Goal: Find specific fact: Find specific fact

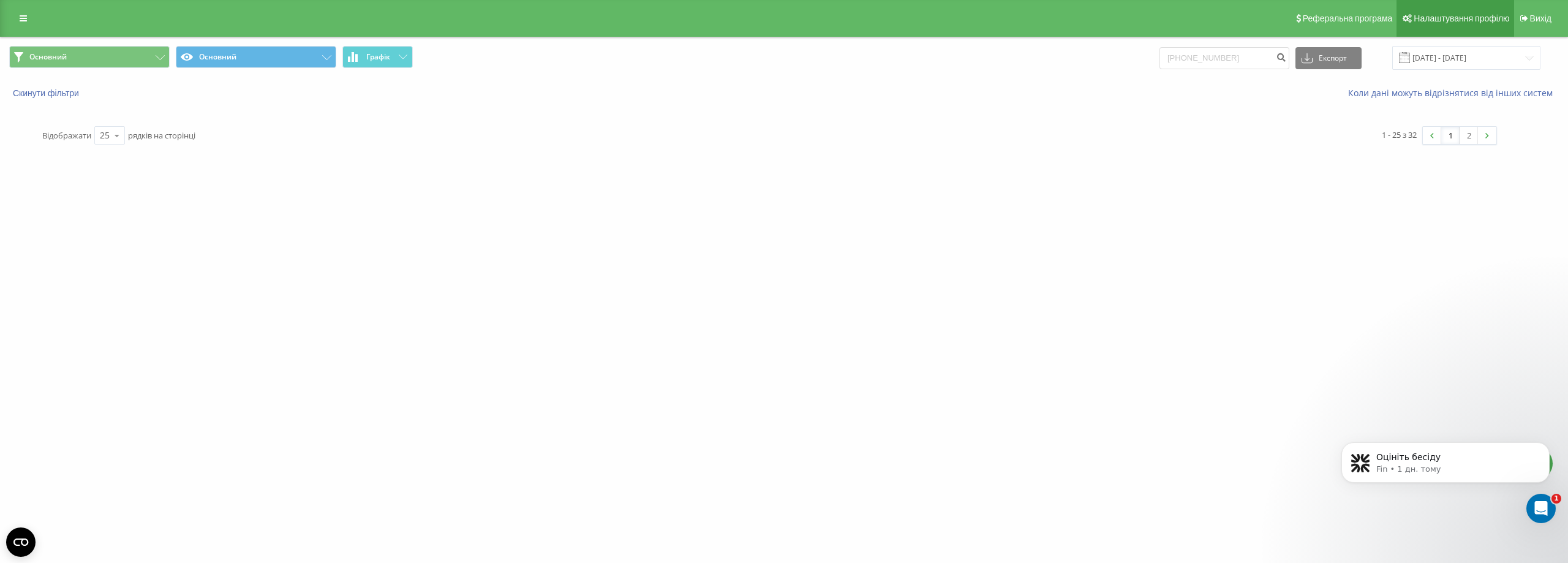
type input "[PHONE_NUMBER]"
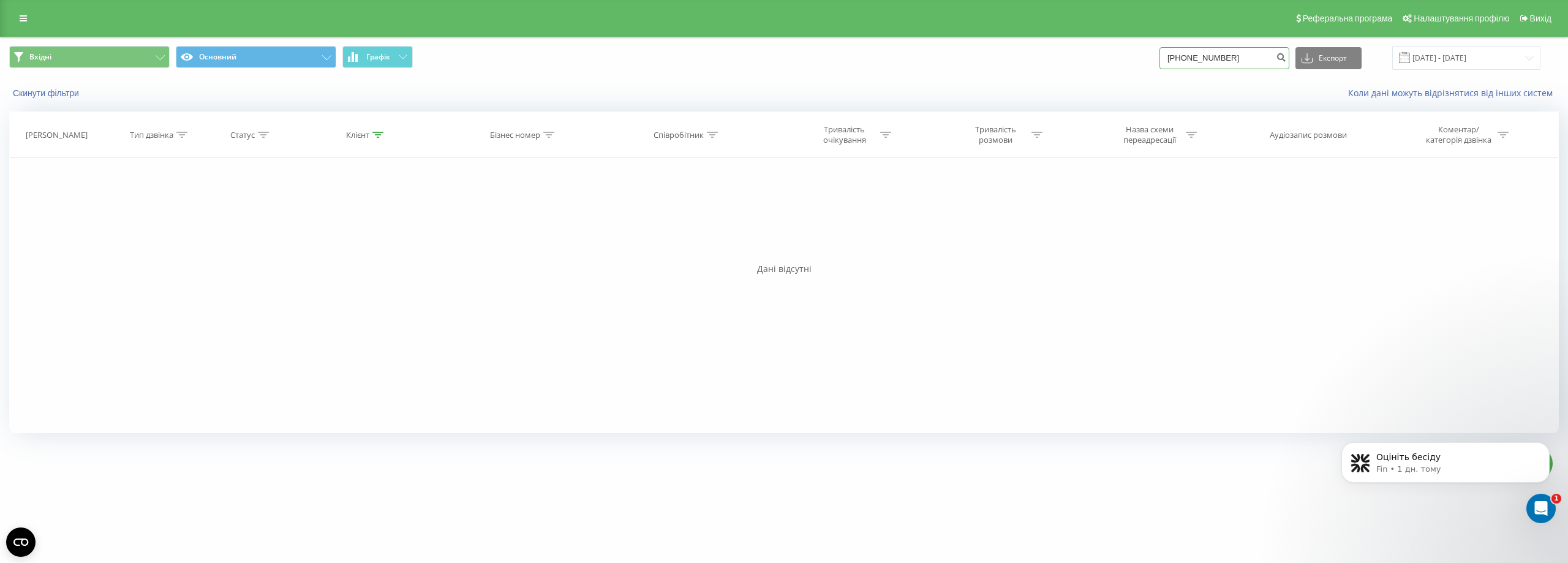
click at [1193, 61] on input "[PHONE_NUMBER]" at bounding box center [1224, 58] width 130 height 22
type input "0731250219"
drag, startPoint x: 1481, startPoint y: 62, endPoint x: 1411, endPoint y: 67, distance: 70.2
click at [1481, 61] on input "[DATE] - [DATE]" at bounding box center [1467, 58] width 149 height 24
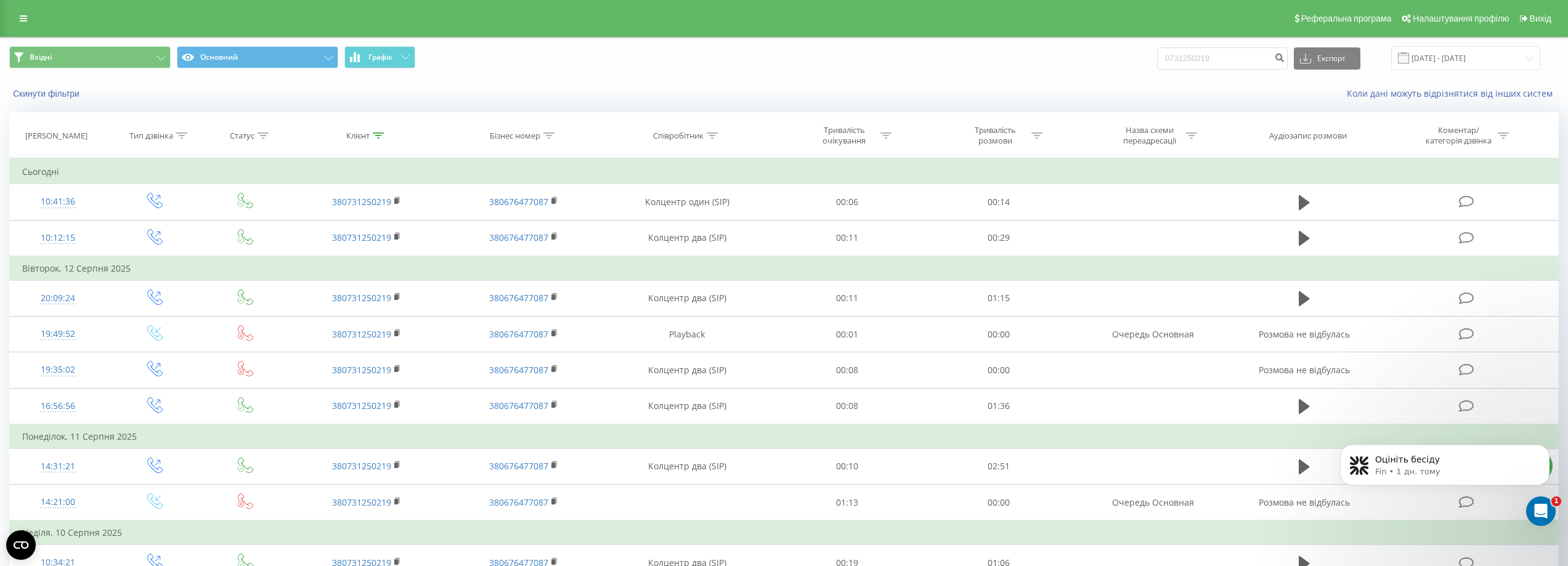
click at [1409, 62] on span at bounding box center [1404, 58] width 11 height 11
click at [1442, 60] on input "[DATE] - [DATE]" at bounding box center [1466, 58] width 149 height 24
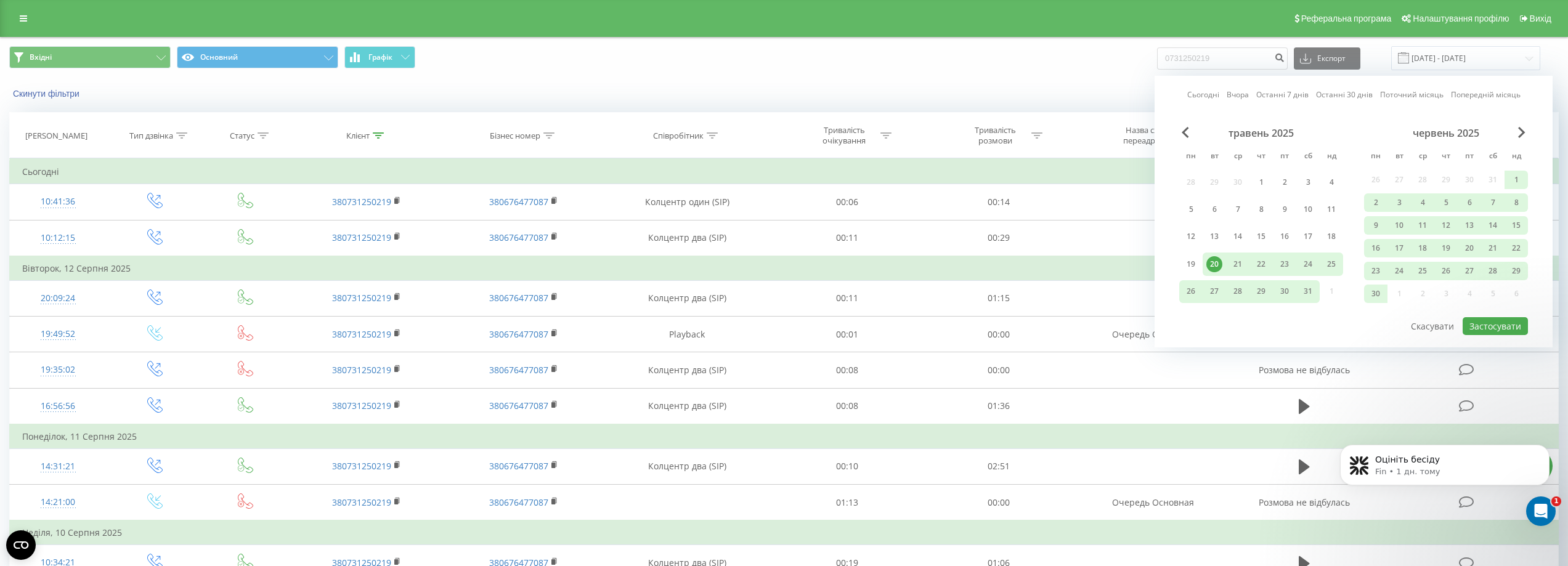
click at [1336, 94] on link "Останні 30 днів" at bounding box center [1344, 94] width 57 height 12
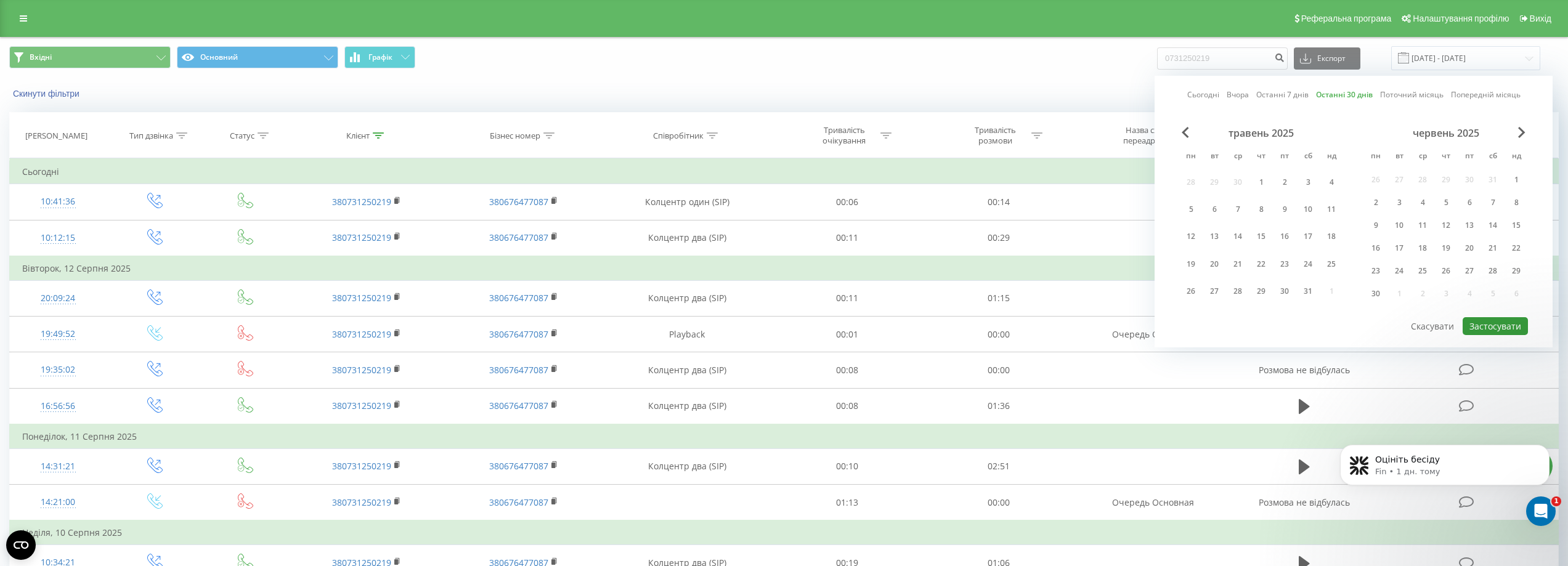
click at [1481, 327] on button "Застосувати" at bounding box center [1495, 327] width 66 height 18
type input "22.07.2025 - 20.08.2025"
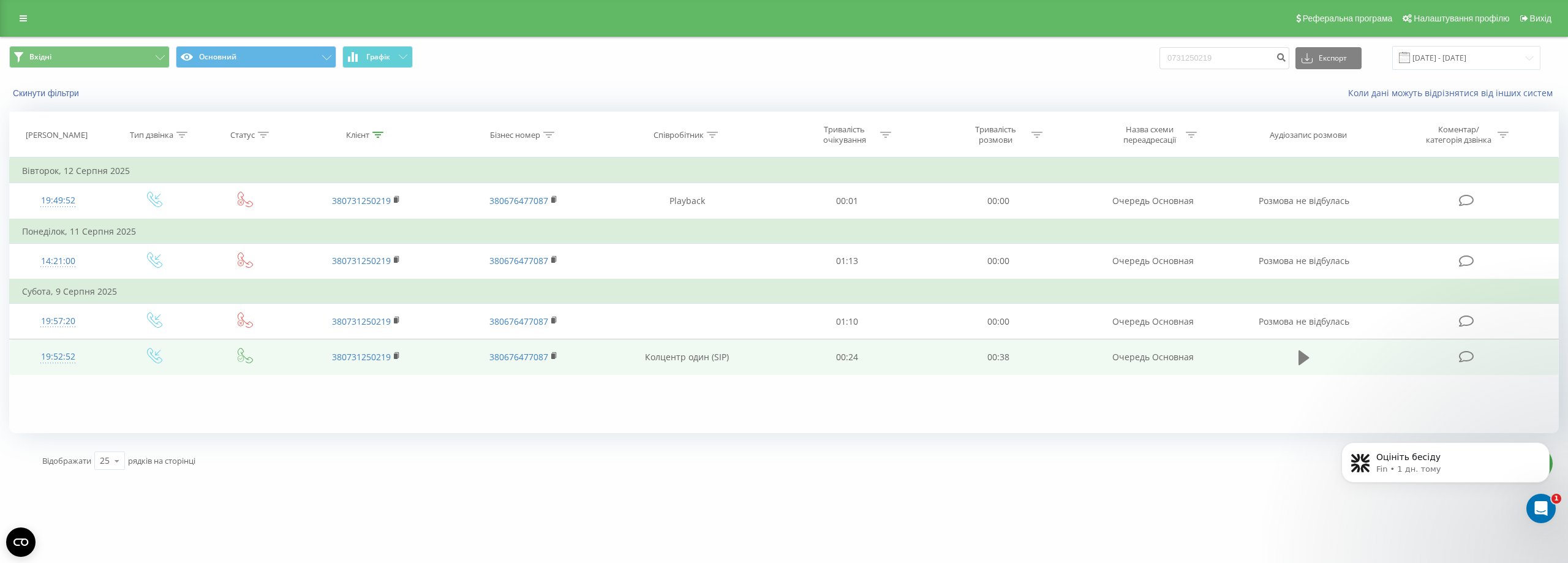
click at [1307, 355] on icon at bounding box center [1304, 358] width 11 height 17
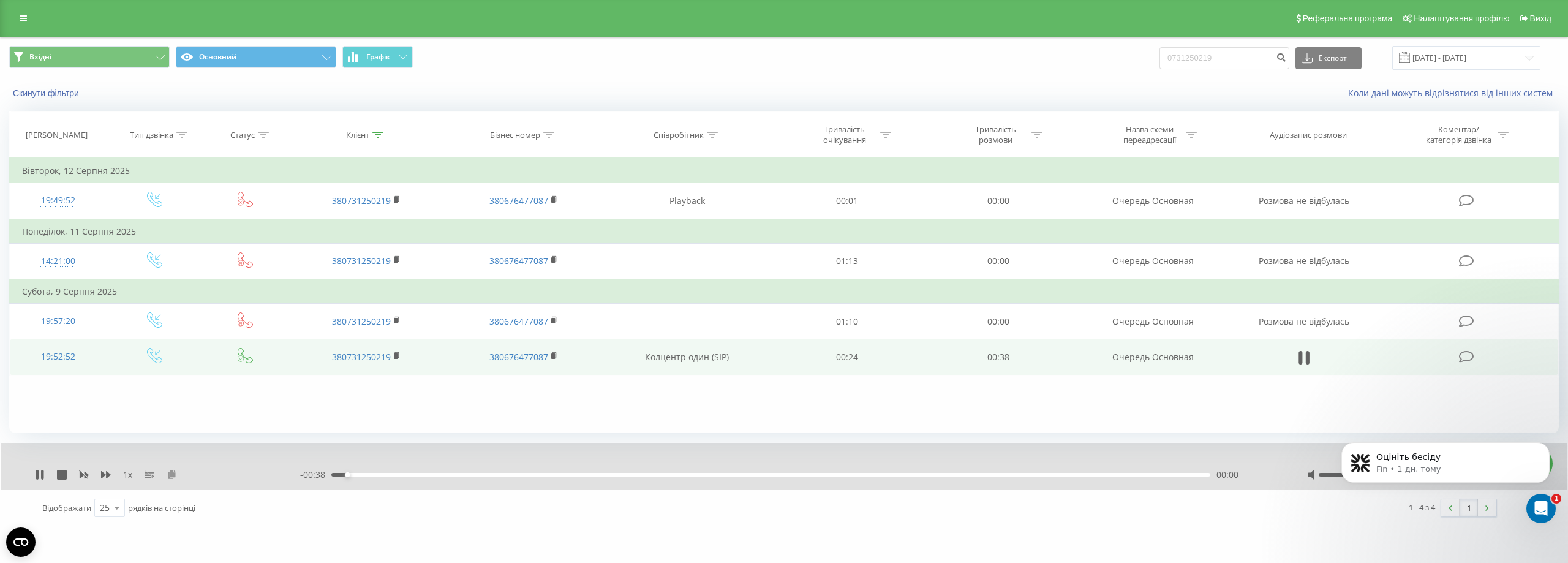
click at [171, 477] on icon at bounding box center [171, 474] width 10 height 8
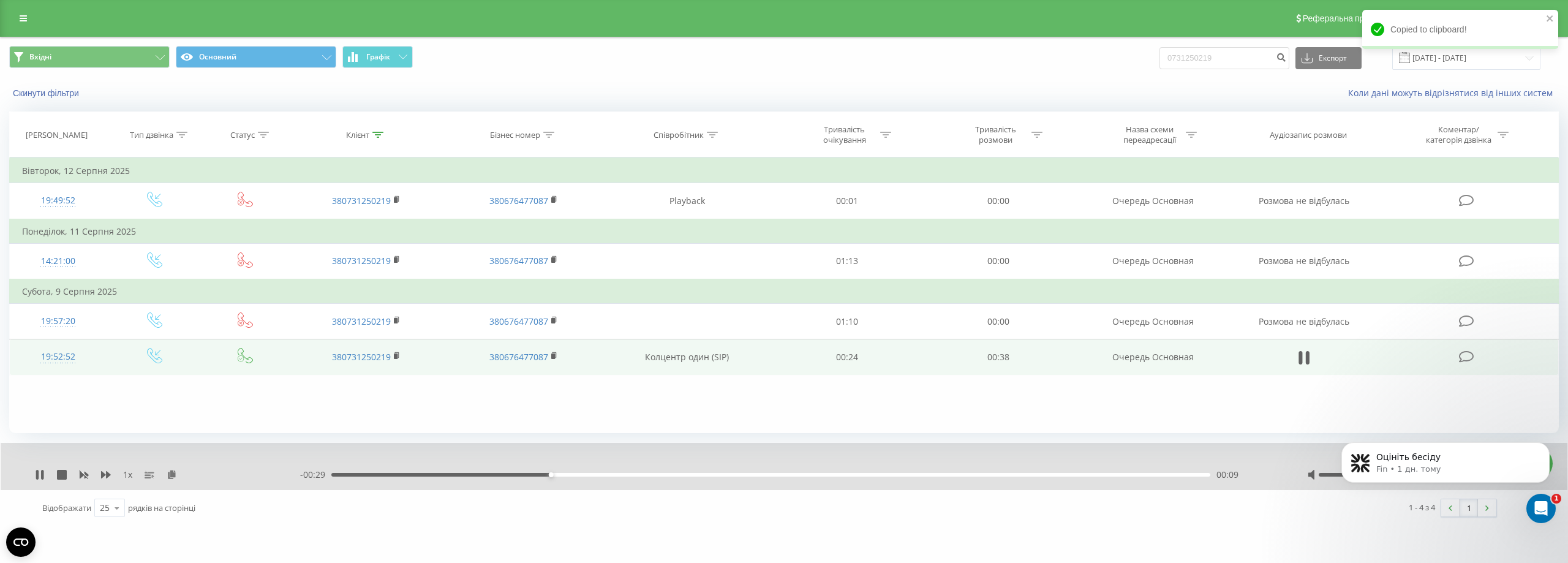
click at [502, 403] on div "Фільтрувати за умовою Дорівнює Введіть значення Скасувати OK Фільтрувати за умо…" at bounding box center [784, 295] width 1550 height 276
click at [495, 408] on div "Фільтрувати за умовою Дорівнює Введіть значення Скасувати OK Фільтрувати за умо…" at bounding box center [784, 295] width 1550 height 276
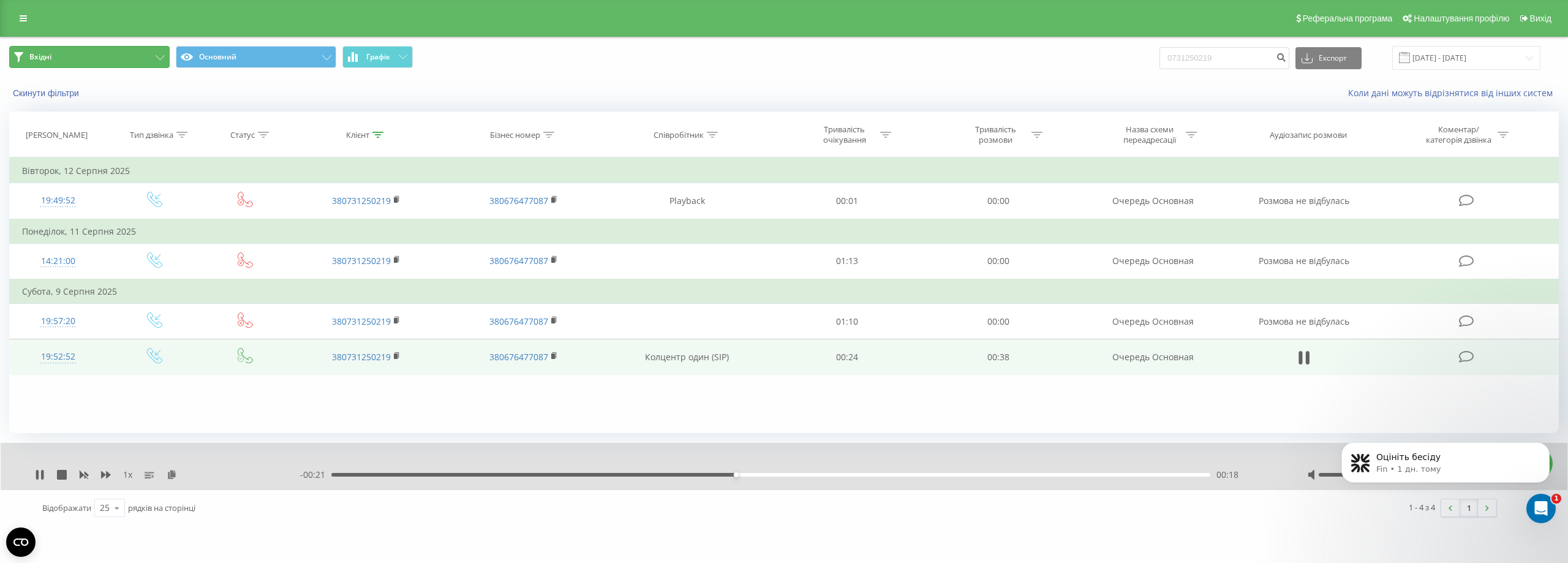
click at [65, 60] on button "Вхідні" at bounding box center [89, 57] width 160 height 22
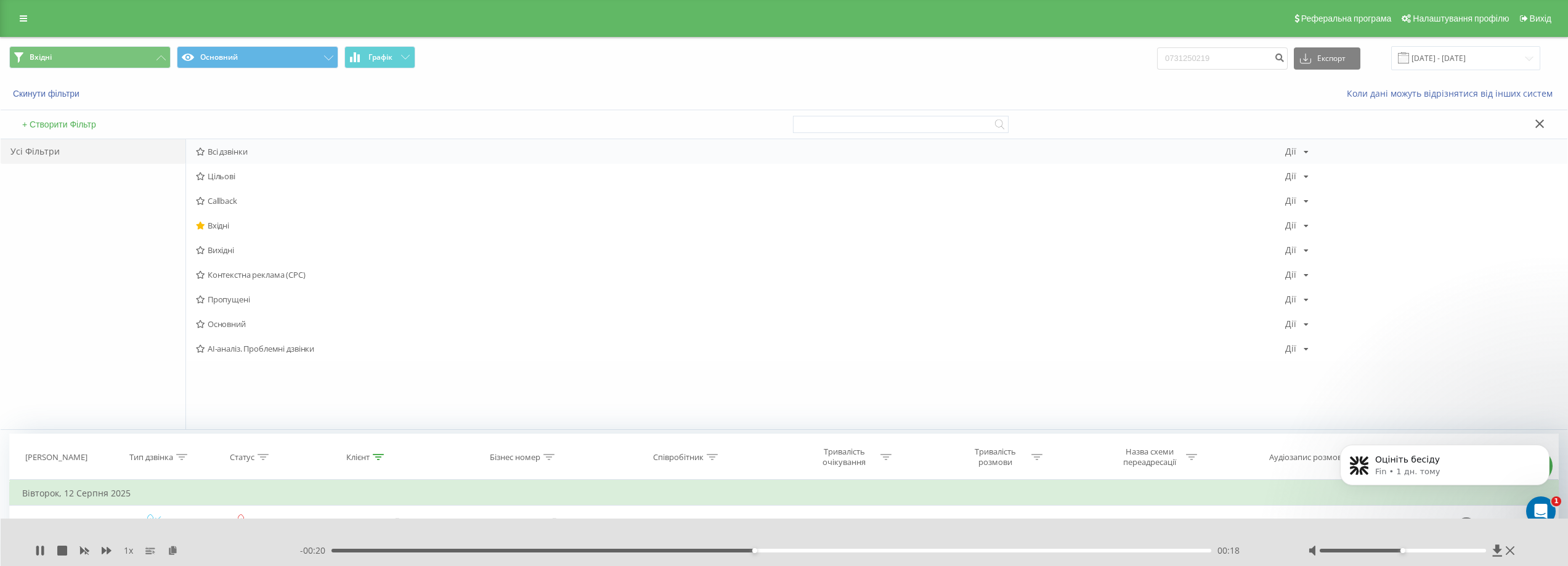
click at [216, 149] on span "Всі дзвінки" at bounding box center [741, 151] width 1089 height 8
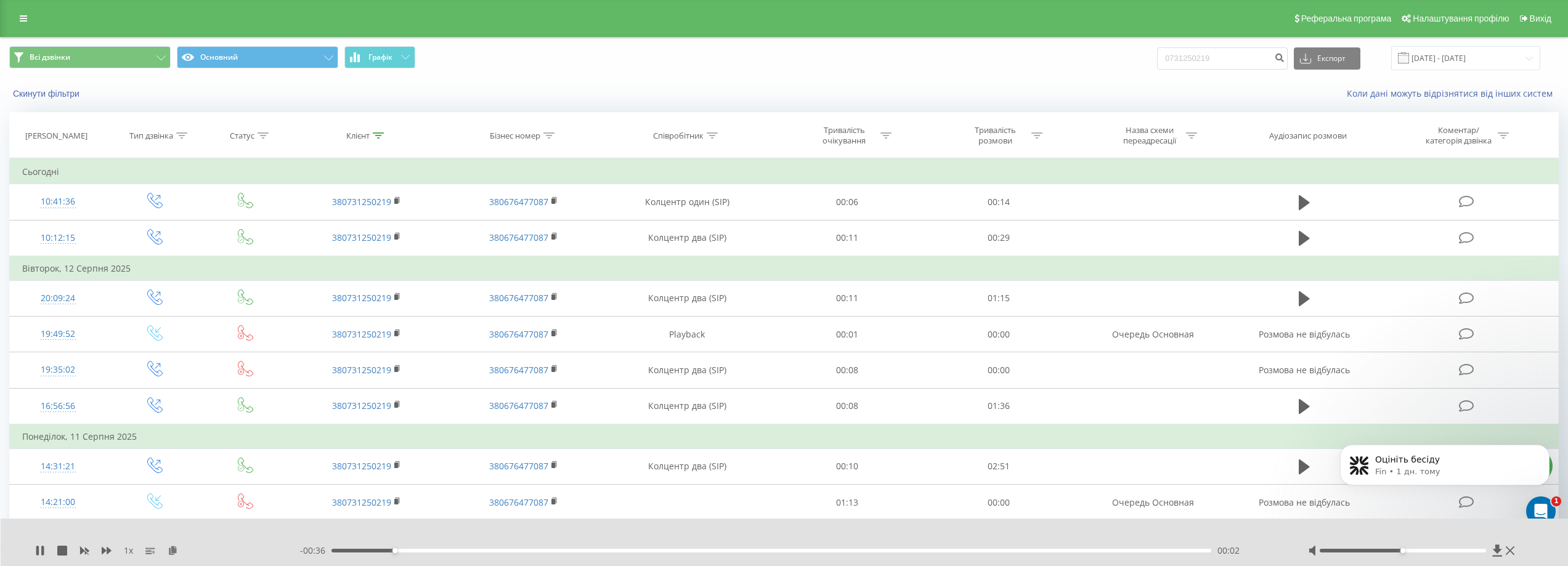
scroll to position [61, 0]
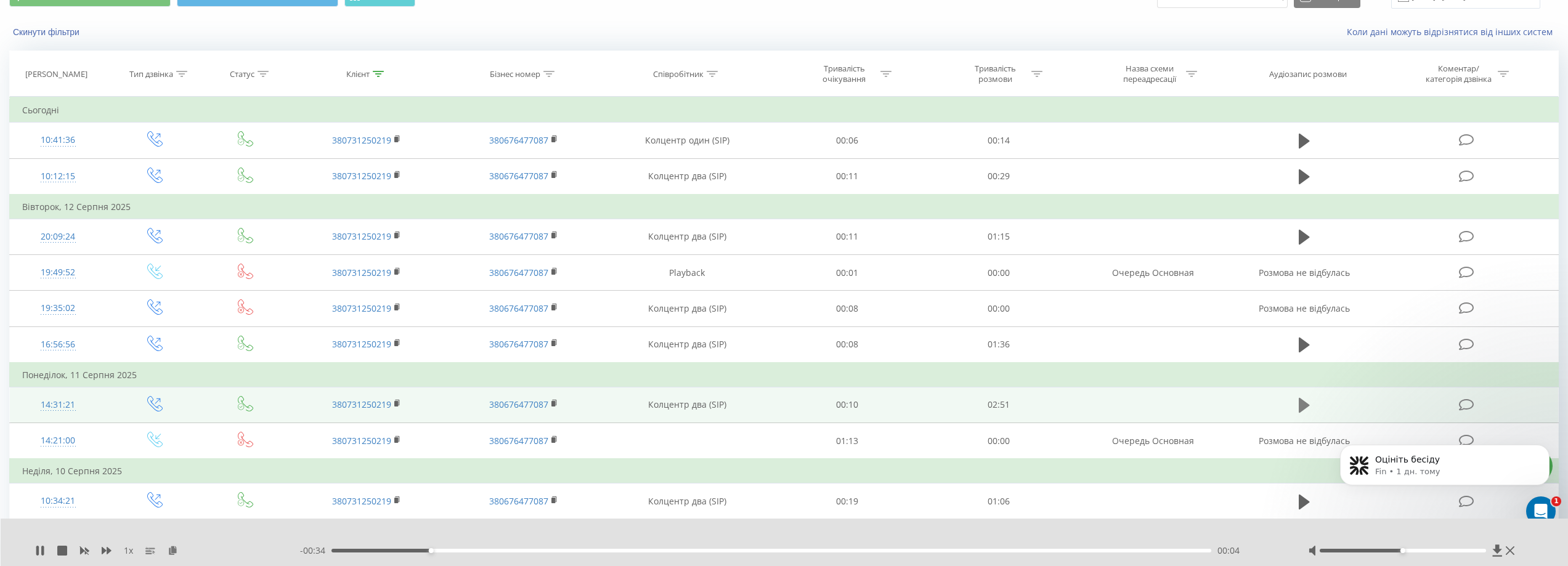
click at [1304, 407] on icon at bounding box center [1304, 405] width 11 height 15
click at [175, 553] on icon at bounding box center [172, 550] width 10 height 8
click at [41, 551] on icon at bounding box center [40, 551] width 10 height 10
click at [1510, 547] on icon at bounding box center [1510, 551] width 8 height 10
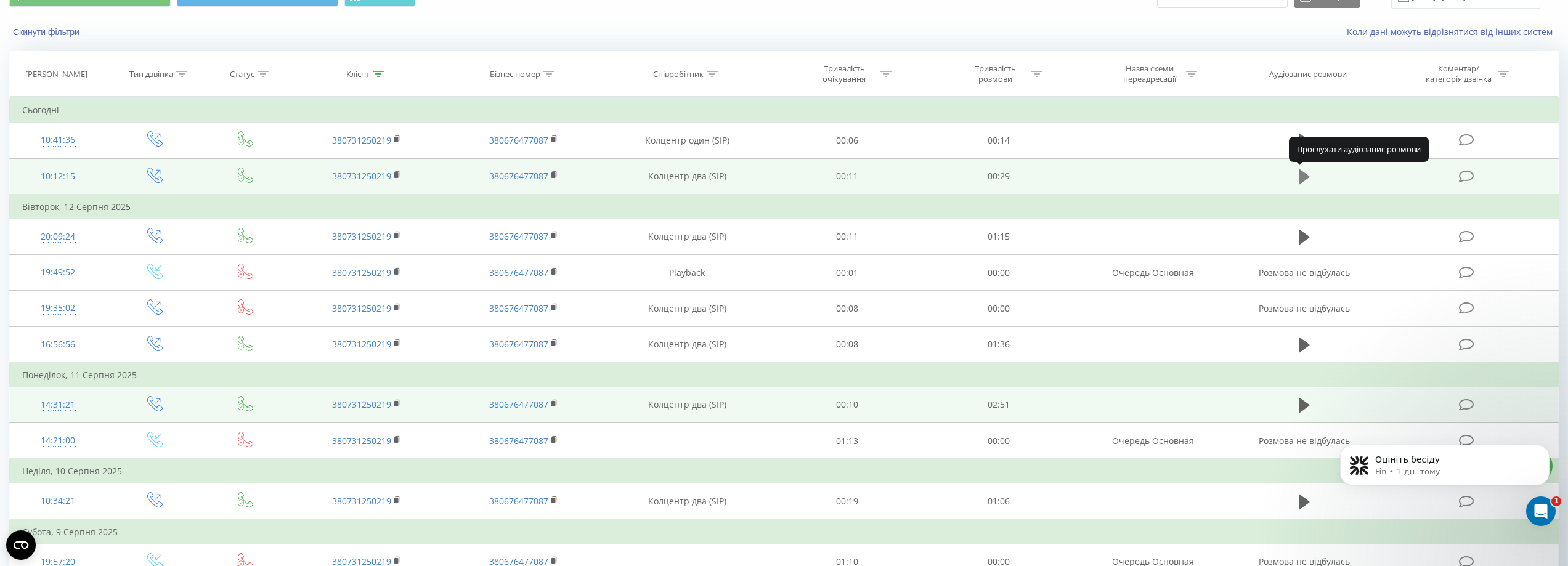
click at [1303, 170] on icon at bounding box center [1304, 177] width 11 height 17
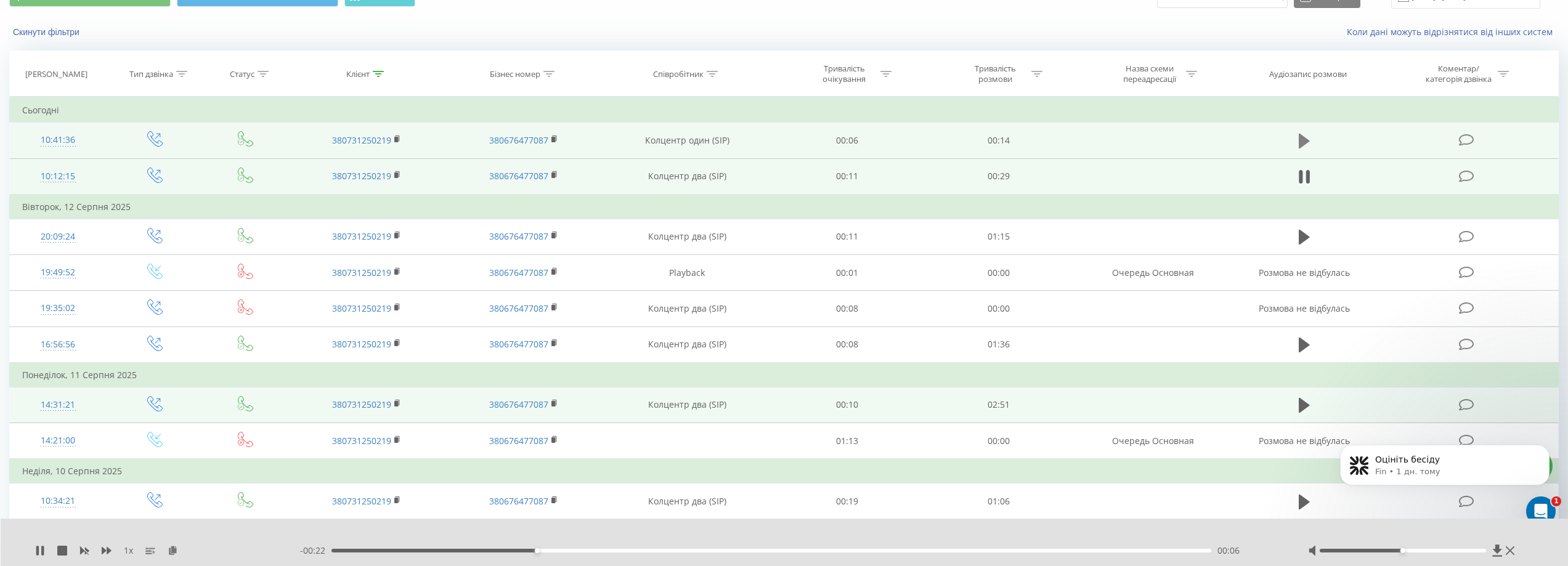
click at [1304, 133] on icon at bounding box center [1304, 141] width 11 height 17
click at [1511, 552] on icon at bounding box center [1510, 551] width 8 height 8
